Goal: Transaction & Acquisition: Purchase product/service

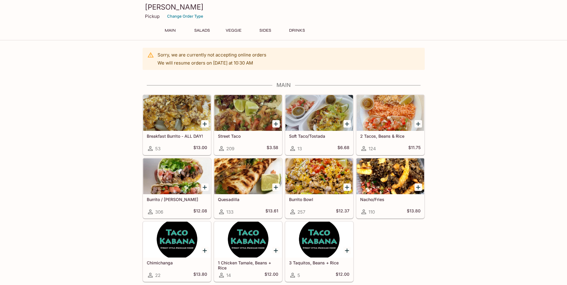
click at [329, 185] on div at bounding box center [319, 176] width 68 height 36
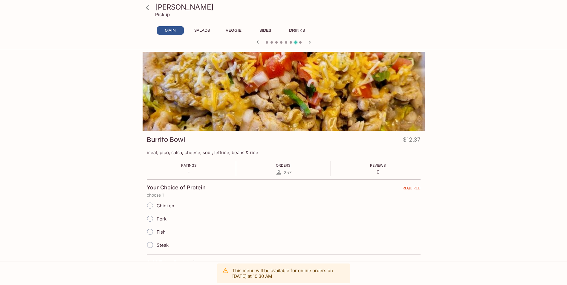
click at [316, 71] on div at bounding box center [284, 91] width 282 height 79
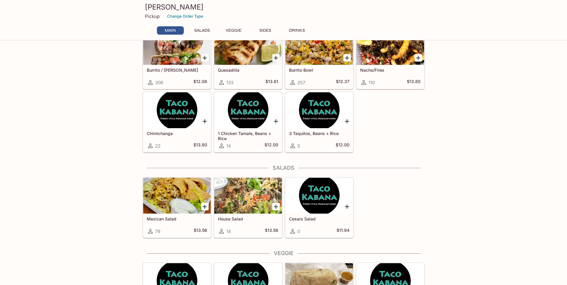
scroll to position [149, 0]
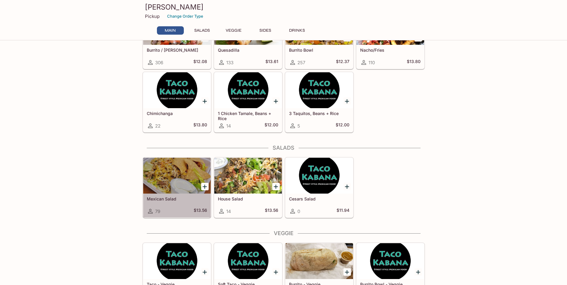
click at [166, 172] on div at bounding box center [177, 176] width 68 height 36
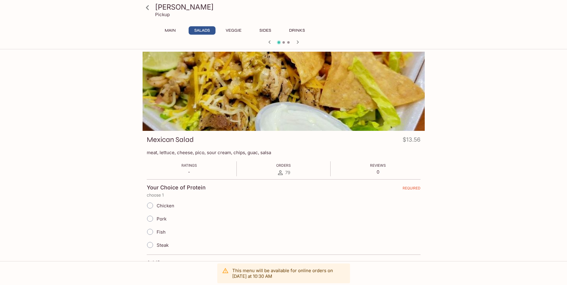
click at [340, 102] on div at bounding box center [284, 91] width 282 height 79
click at [297, 42] on icon "button" at bounding box center [297, 42] width 7 height 7
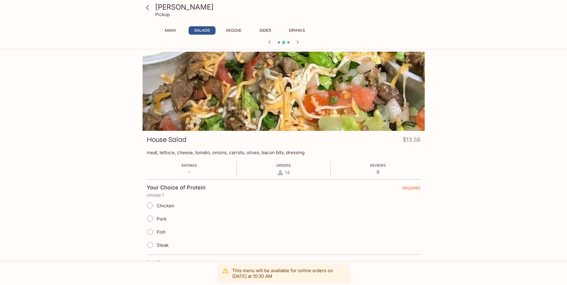
click at [297, 42] on icon "button" at bounding box center [297, 42] width 7 height 7
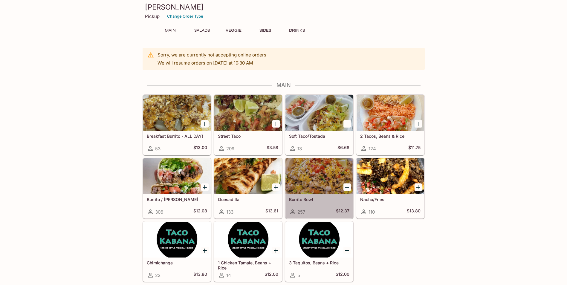
click at [339, 185] on div at bounding box center [319, 176] width 68 height 36
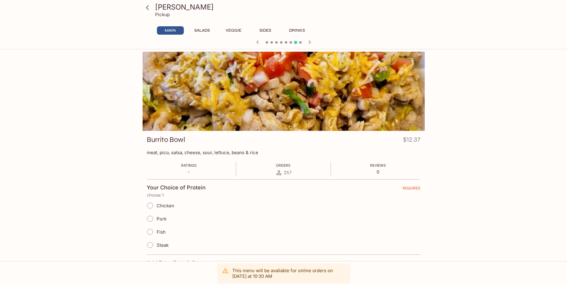
click at [311, 42] on icon "button" at bounding box center [309, 42] width 7 height 7
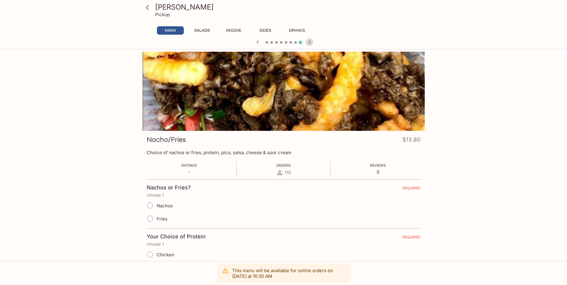
click at [311, 42] on icon "button" at bounding box center [309, 42] width 7 height 7
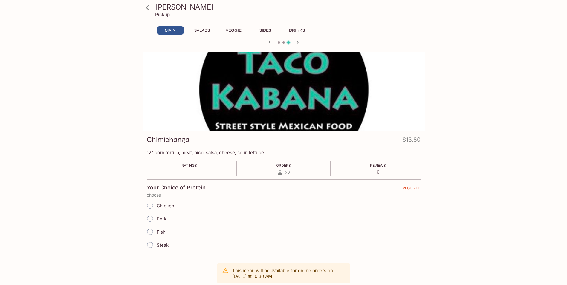
click at [311, 42] on div at bounding box center [283, 42] width 287 height 9
click at [298, 41] on icon "button" at bounding box center [297, 42] width 7 height 7
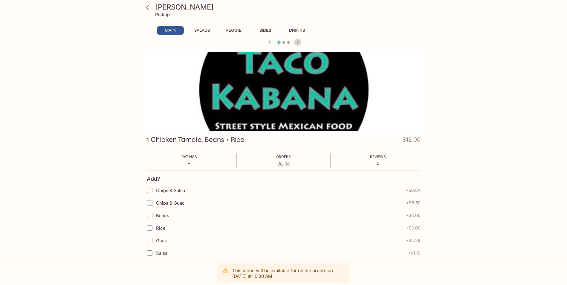
click at [298, 41] on icon "button" at bounding box center [297, 42] width 7 height 7
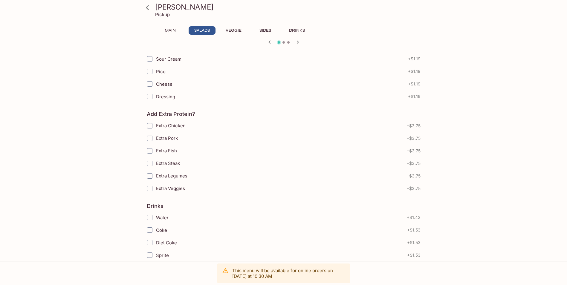
scroll to position [209, 0]
